Goal: Submit feedback/report problem

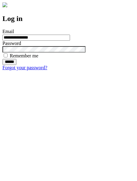
click at [16, 65] on input "******" at bounding box center [9, 62] width 14 height 6
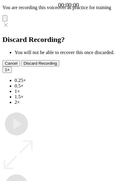
type input "**********"
